Goal: Contribute content: Contribute content

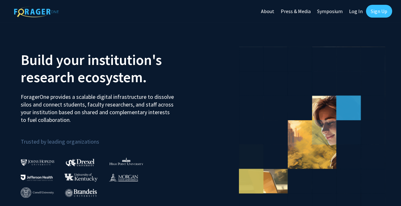
click at [380, 17] on link "Sign Up" at bounding box center [379, 11] width 26 height 13
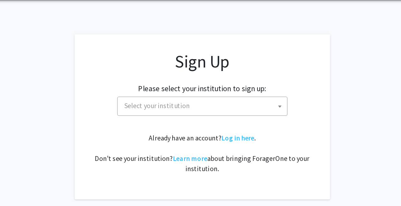
click at [202, 103] on span "Select your institution" at bounding box center [202, 101] width 125 height 13
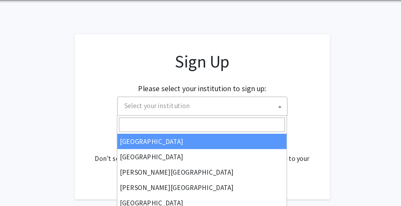
scroll to position [14, 0]
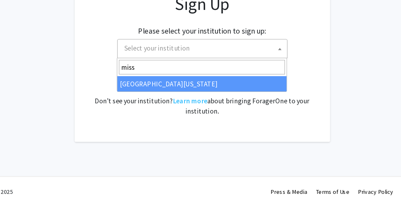
type input "miss"
select select "33"
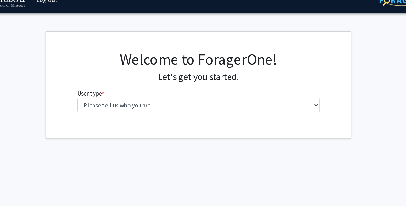
click at [223, 117] on div "Welcome to ForagerOne! Let's get you started. User type * required Please tell …" at bounding box center [202, 82] width 255 height 89
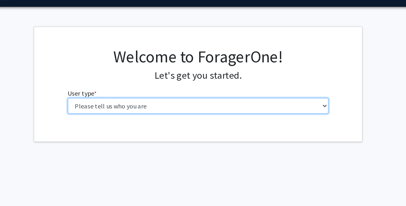
click at [208, 97] on select "Please tell us who you are Undergraduate Student Master's Student Doctoral Cand…" at bounding box center [203, 99] width 203 height 12
select select "1: undergrad"
click at [102, 93] on select "Please tell us who you are Undergraduate Student Master's Student Doctoral Cand…" at bounding box center [203, 99] width 203 height 12
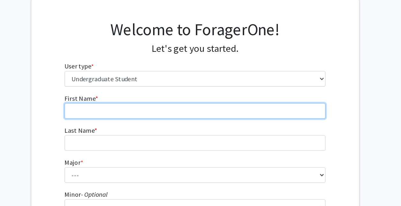
click at [186, 120] on input "First Name * required" at bounding box center [200, 124] width 203 height 12
type input "[PERSON_NAME]"
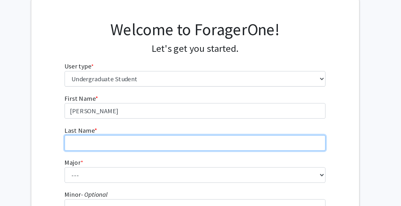
click at [160, 146] on input "Last Name * required" at bounding box center [200, 149] width 203 height 12
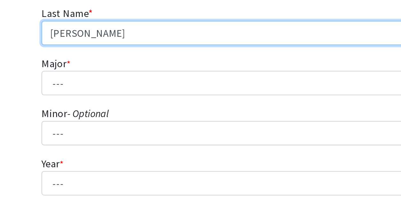
scroll to position [30, 0]
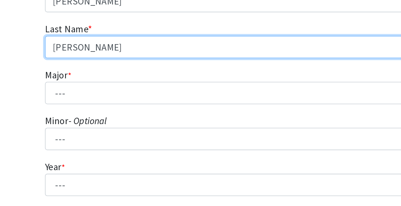
type input "[PERSON_NAME]"
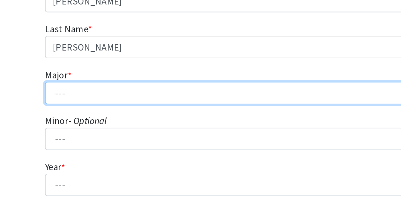
click at [136, 145] on select "--- Agribusiness Management Agricultural Education Agricultural Education: Comm…" at bounding box center [200, 144] width 203 height 12
select select "20: 2508"
click at [99, 138] on select "--- Agribusiness Management Agricultural Education Agricultural Education: Comm…" at bounding box center [200, 144] width 203 height 12
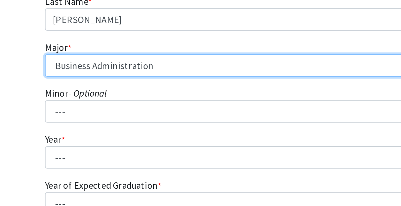
scroll to position [45, 0]
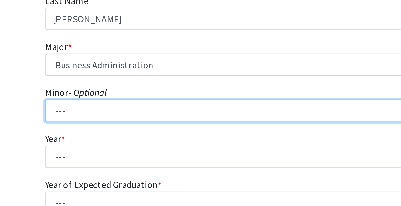
click at [144, 152] on select "--- Accountancy Aerospace Engineering Aerospace Studies Agribusiness Management…" at bounding box center [200, 154] width 203 height 12
select select "96: 2052"
click at [99, 148] on select "--- Accountancy Aerospace Engineering Aerospace Studies Agribusiness Management…" at bounding box center [200, 154] width 203 height 12
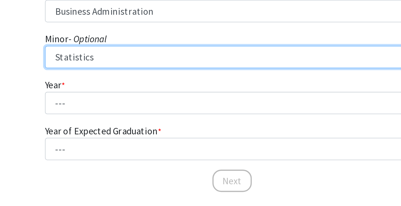
scroll to position [74, 0]
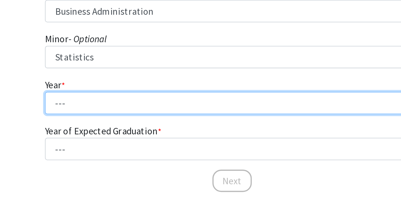
click at [138, 148] on select "--- First-year Sophomore Junior Senior Postbaccalaureate Certificate" at bounding box center [200, 150] width 203 height 12
select select "2: sophomore"
click at [99, 144] on select "--- First-year Sophomore Junior Senior Postbaccalaureate Certificate" at bounding box center [200, 150] width 203 height 12
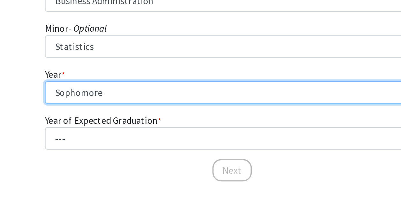
scroll to position [80, 0]
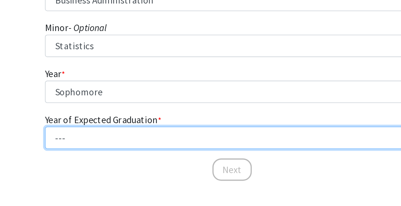
click at [136, 165] on select "--- 2025 2026 2027 2028 2029 2030 2031 2032 2033 2034" at bounding box center [200, 169] width 203 height 12
select select "5: 2029"
click at [99, 163] on select "--- 2025 2026 2027 2028 2029 2030 2031 2032 2033 2034" at bounding box center [200, 169] width 203 height 12
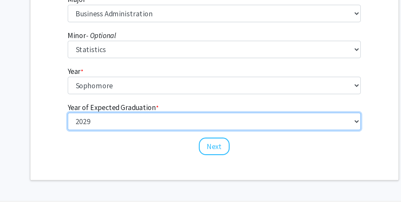
scroll to position [102, 0]
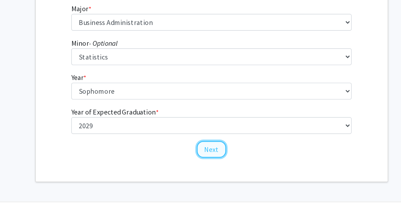
click at [202, 162] on button "Next" at bounding box center [200, 164] width 21 height 12
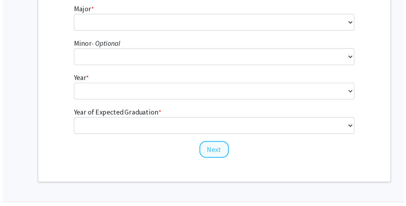
scroll to position [0, 0]
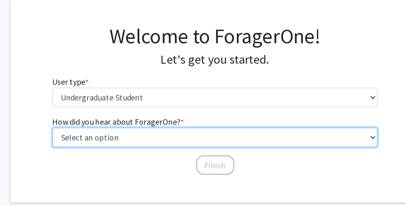
click at [200, 126] on select "Select an option Peer/student recommendation Faculty/staff recommendation Unive…" at bounding box center [203, 124] width 203 height 12
select select "2: faculty_recommendation"
click at [102, 118] on select "Select an option Peer/student recommendation Faculty/staff recommendation Unive…" at bounding box center [203, 124] width 203 height 12
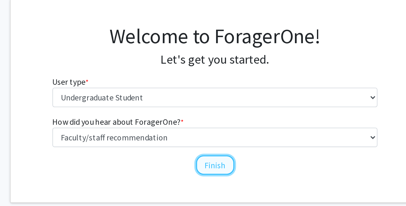
click at [202, 138] on button "Finish" at bounding box center [203, 141] width 24 height 12
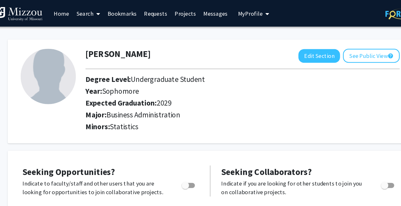
click at [177, 12] on link "Projects" at bounding box center [179, 11] width 25 height 22
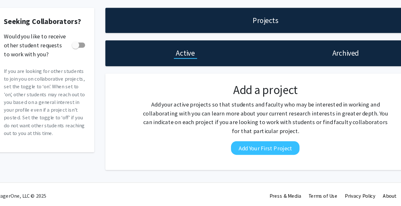
scroll to position [2, 0]
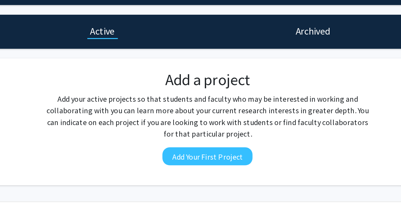
click at [253, 160] on div "Add a project Add your active projects so that students and faculty who may be …" at bounding box center [248, 130] width 226 height 67
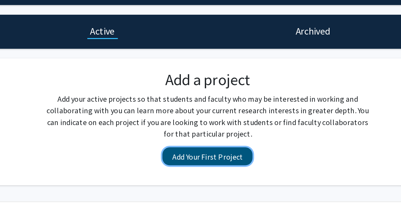
click at [247, 155] on button "Add Your First Project" at bounding box center [248, 154] width 59 height 12
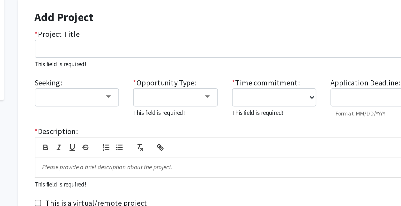
scroll to position [64, 0]
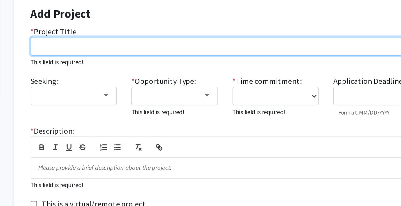
click at [207, 61] on input "* Project Title" at bounding box center [248, 61] width 255 height 12
paste input "State Street Spices"
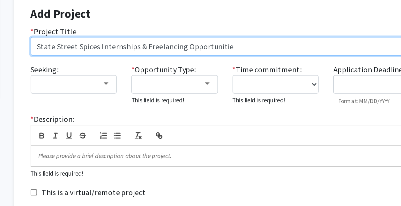
click at [238, 58] on input "State Street Spices Internships & Freelancing Opportunitie" at bounding box center [248, 61] width 255 height 12
type input "State Street Spices Internships & Freelancing Opportunities"
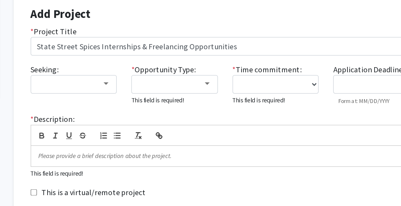
click at [232, 51] on div "* Project Title State Street Spices Internships & Freelancing Opportunities" at bounding box center [248, 57] width 265 height 20
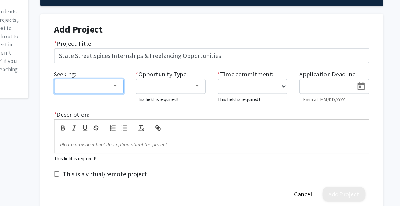
click at [148, 85] on div at bounding box center [146, 86] width 43 height 8
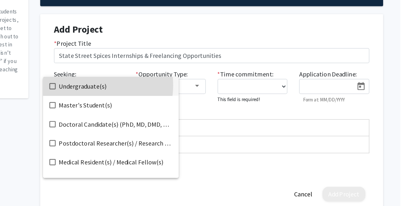
click at [148, 85] on span "Undergraduate(s)" at bounding box center [171, 85] width 92 height 15
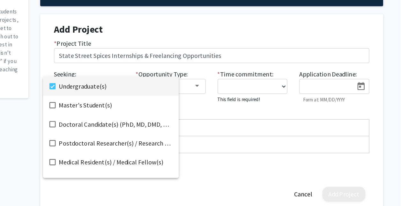
click at [113, 72] on div at bounding box center [200, 103] width 401 height 206
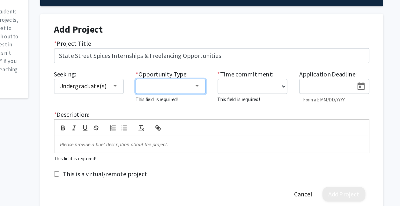
click at [213, 80] on mat-select at bounding box center [215, 86] width 57 height 12
click at [230, 86] on div at bounding box center [212, 86] width 43 height 8
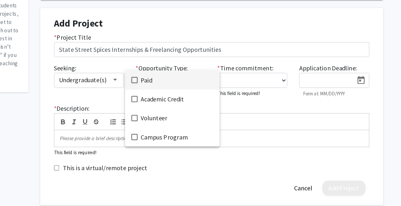
click at [227, 82] on span "Paid" at bounding box center [220, 85] width 59 height 15
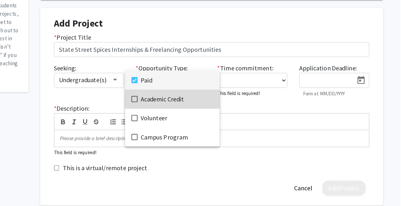
click at [228, 98] on span "Academic Credit" at bounding box center [220, 100] width 59 height 15
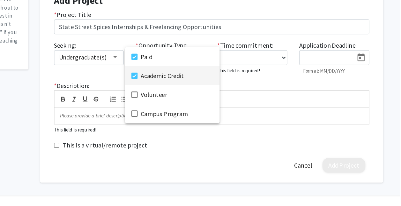
scroll to position [64, 0]
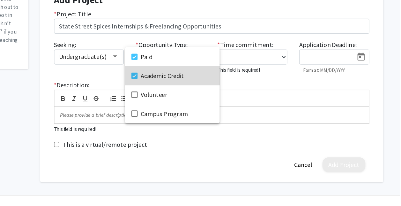
click at [232, 100] on span "Academic Credit" at bounding box center [220, 100] width 59 height 15
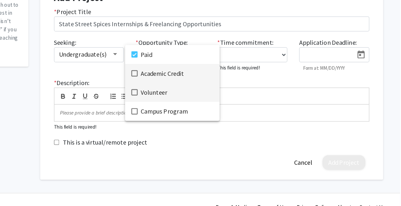
scroll to position [66, 0]
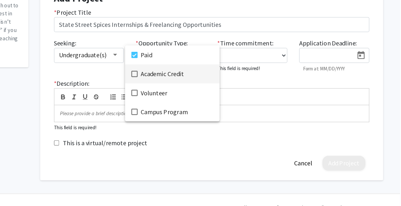
click at [274, 114] on div at bounding box center [200, 103] width 401 height 206
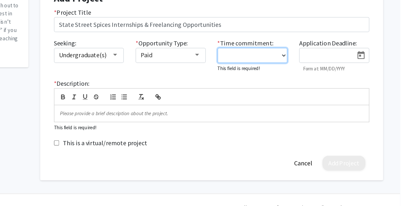
click at [275, 86] on select "0 - 5 hours/week 5 - 10 hours/week 10 - 15 hours/week 15 - 20 hours/week 20 - 3…" at bounding box center [282, 83] width 57 height 12
select select "0 - 5"
click at [254, 77] on select "0 - 5 hours/week 5 - 10 hours/week 10 - 15 hours/week 15 - 20 hours/week 20 - 3…" at bounding box center [282, 83] width 57 height 12
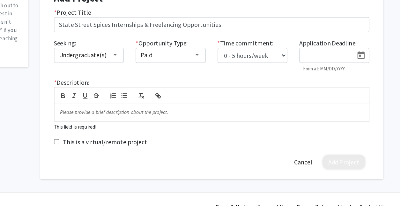
click at [365, 83] on button "Open calendar" at bounding box center [369, 82] width 13 height 11
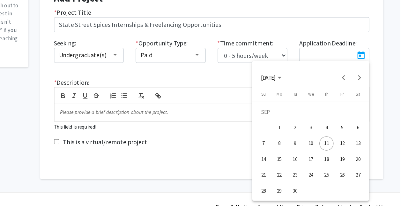
click at [306, 180] on div "22" at bounding box center [303, 179] width 11 height 11
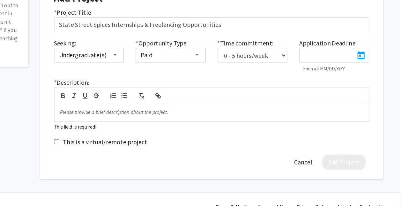
type input "[DATE]"
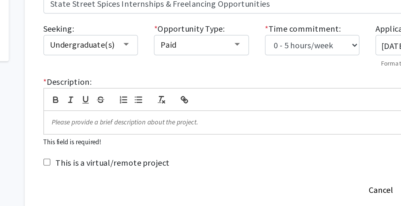
click at [172, 137] on div "* Description: This field is required!" at bounding box center [248, 122] width 265 height 43
click at [170, 131] on p at bounding box center [248, 129] width 245 height 6
paste div
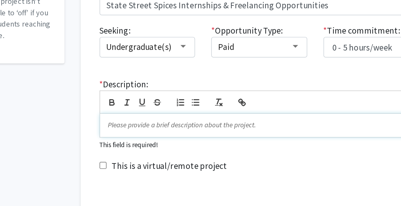
scroll to position [69, 0]
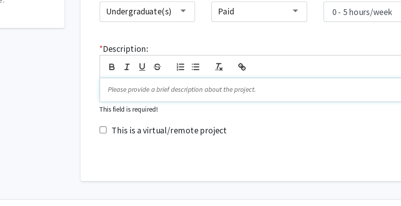
click at [213, 123] on p "To enrich screen reader interactions, please activate Accessibility in Grammarl…" at bounding box center [248, 126] width 245 height 6
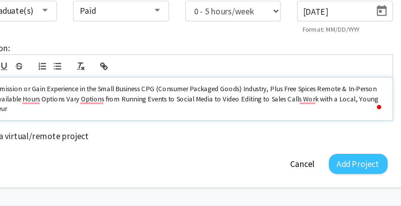
click at [330, 127] on p "Earn Commission or Gain Experience in the Small Business CPG (Consumer Packaged…" at bounding box center [248, 132] width 245 height 18
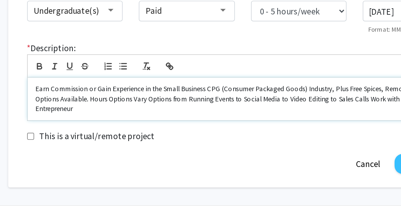
click at [157, 132] on p "Earn Commission or Gain Experience in the Small Business CPG (Consumer Packaged…" at bounding box center [248, 132] width 245 height 18
click at [188, 133] on p "Earn Commission or Gain Experience in the Small Business CPG (Consumer Packaged…" at bounding box center [248, 132] width 245 height 18
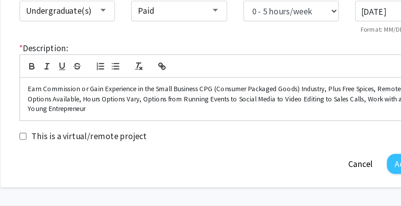
click at [285, 151] on div "This is a virtual/remote project" at bounding box center [248, 154] width 265 height 8
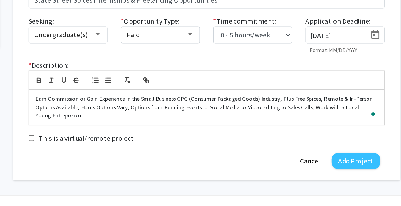
scroll to position [69, 0]
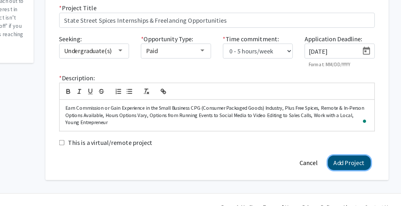
click at [352, 169] on button "Add Project" at bounding box center [355, 171] width 35 height 12
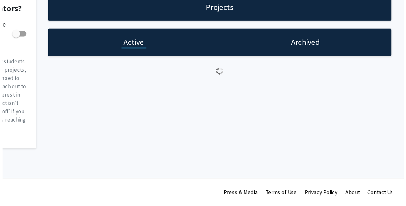
scroll to position [0, 0]
checkbox input "true"
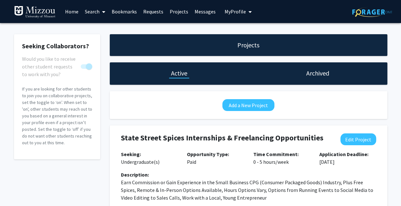
click at [175, 14] on link "Projects" at bounding box center [179, 11] width 25 height 22
